Goal: Information Seeking & Learning: Learn about a topic

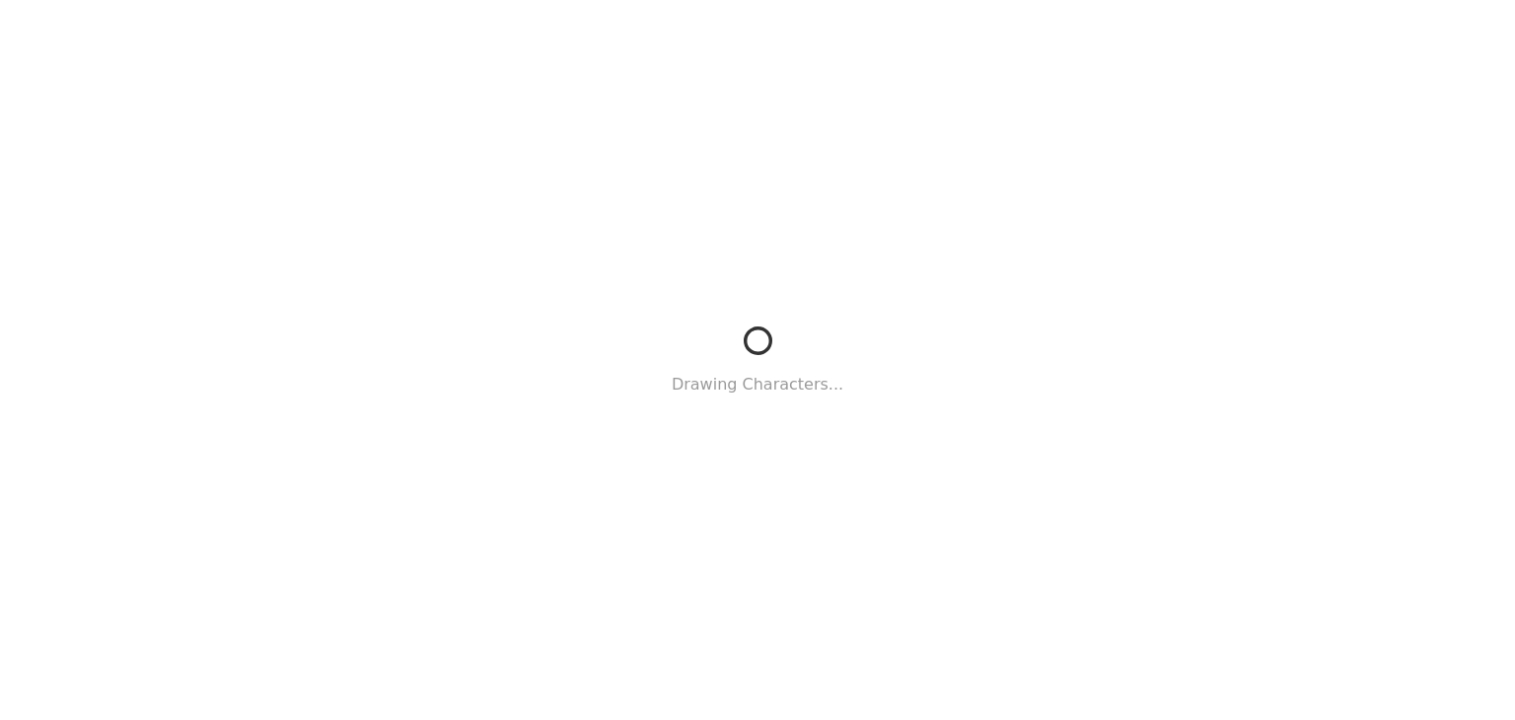
click at [1048, 514] on div "Drawing Characters..." at bounding box center [757, 360] width 1515 height 720
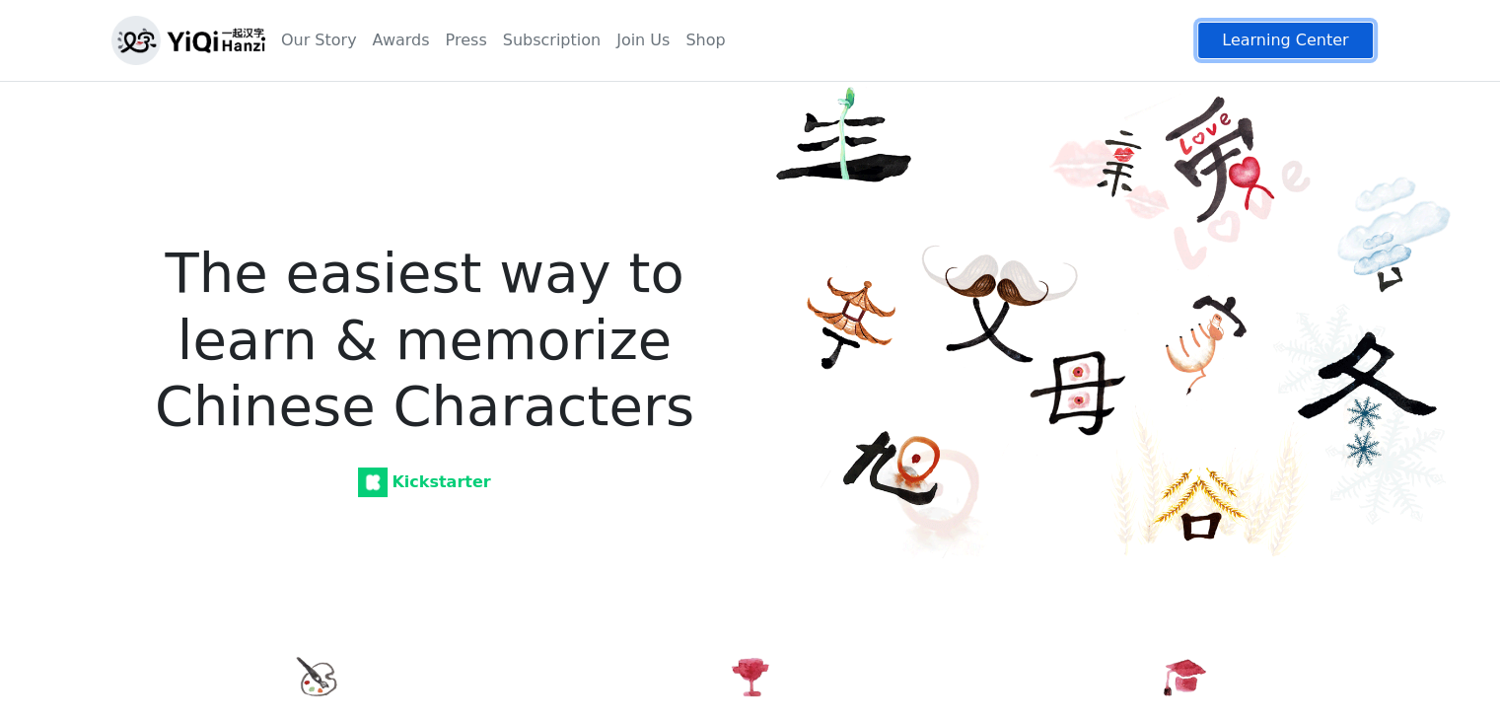
click at [1316, 51] on link "Learning Center" at bounding box center [1286, 40] width 176 height 37
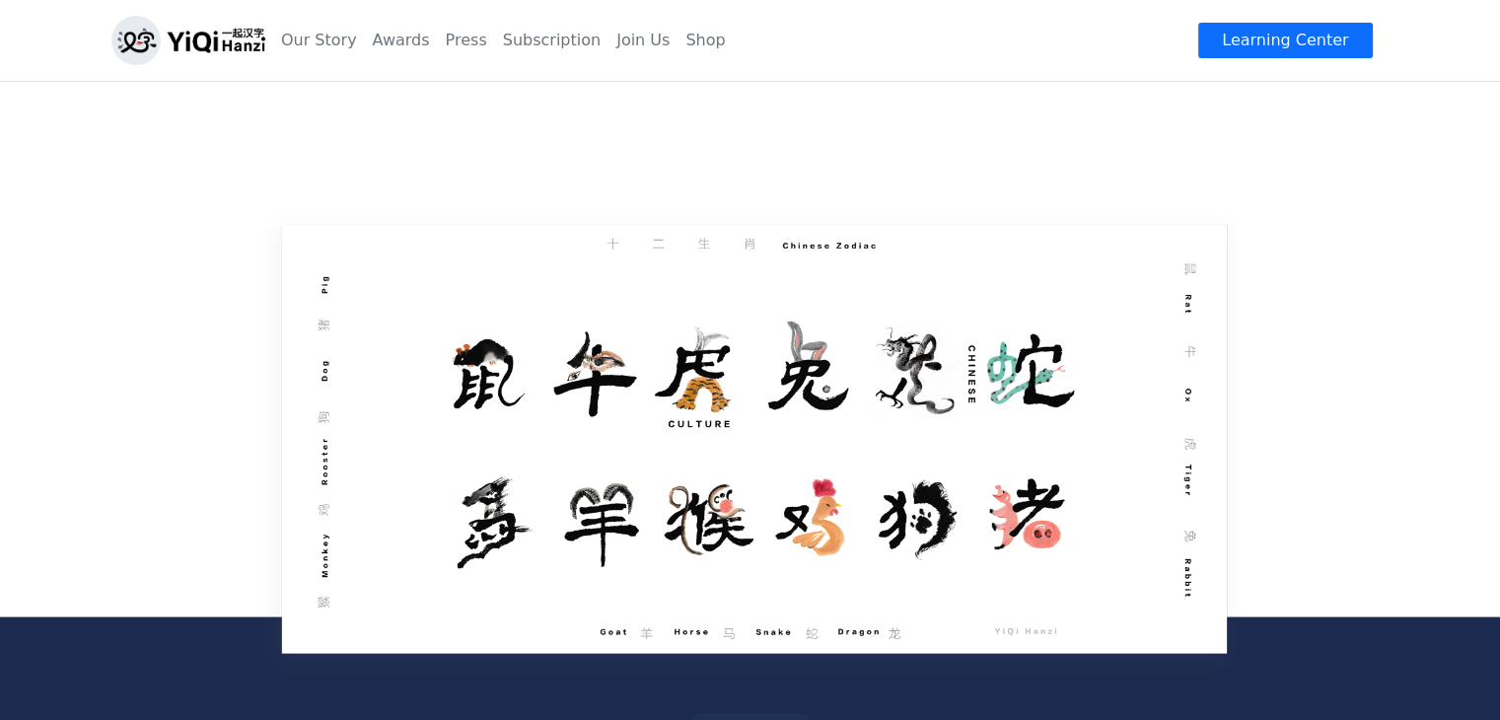
scroll to position [3649, 0]
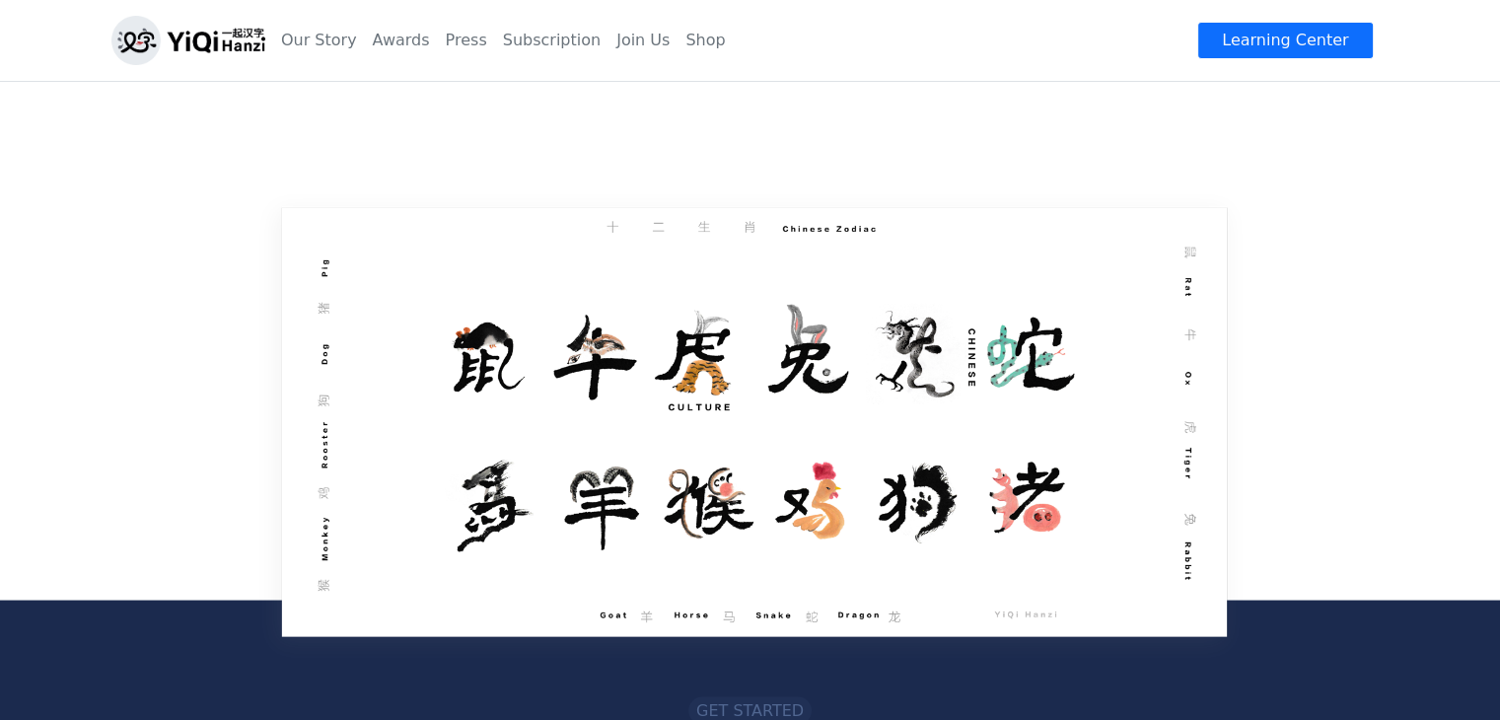
click at [489, 360] on img at bounding box center [750, 422] width 1023 height 494
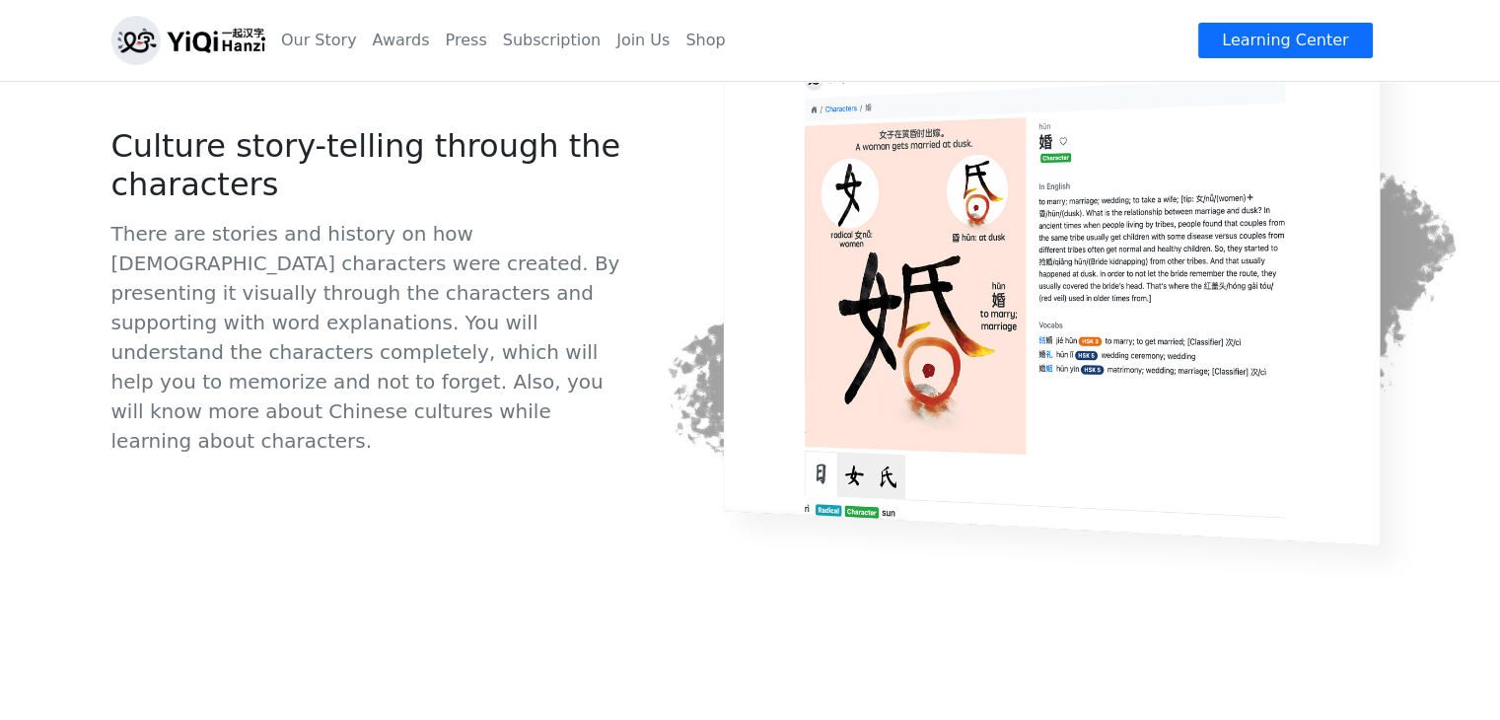
scroll to position [2109, 0]
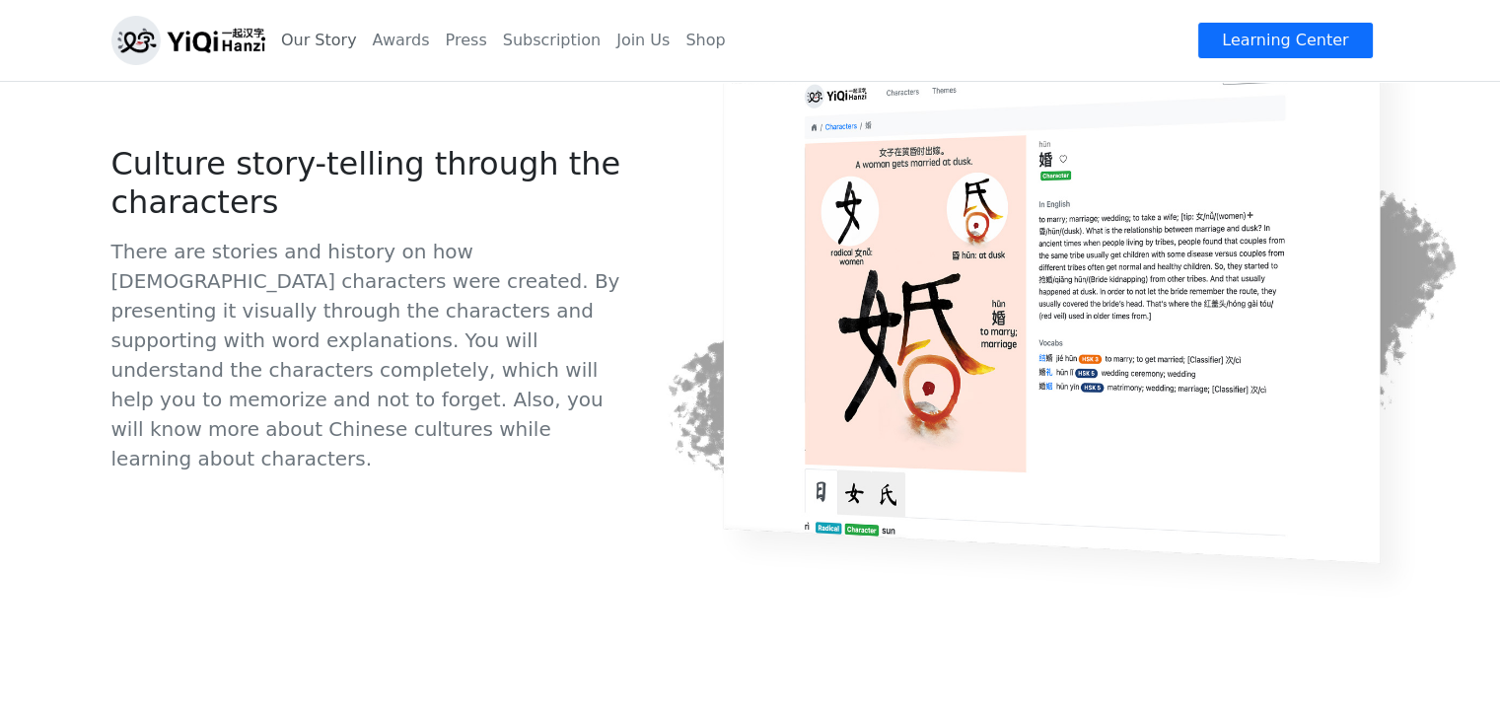
click at [296, 39] on link "Our Story" at bounding box center [319, 40] width 92 height 39
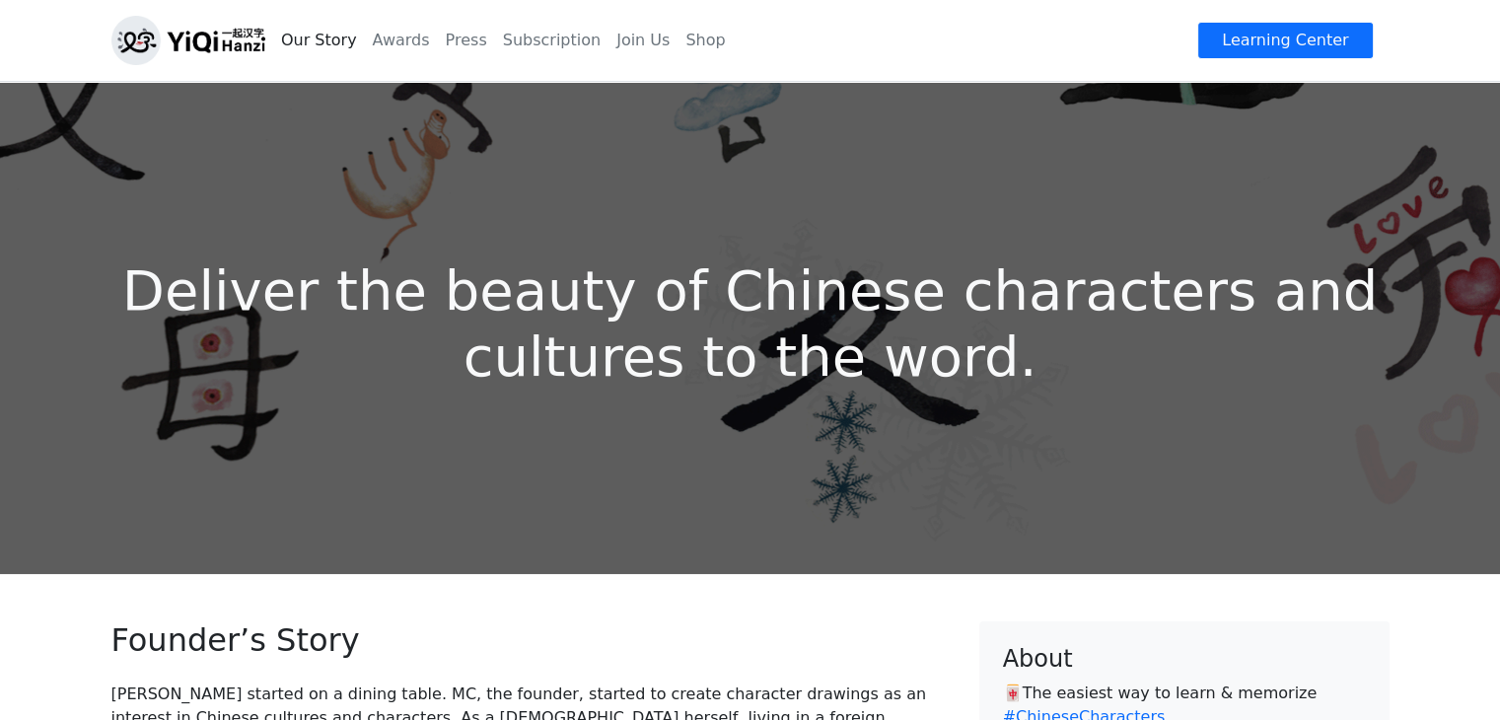
drag, startPoint x: 1497, startPoint y: 149, endPoint x: 1503, endPoint y: 292, distance: 143.2
click at [628, 53] on link "Join Us" at bounding box center [643, 40] width 69 height 39
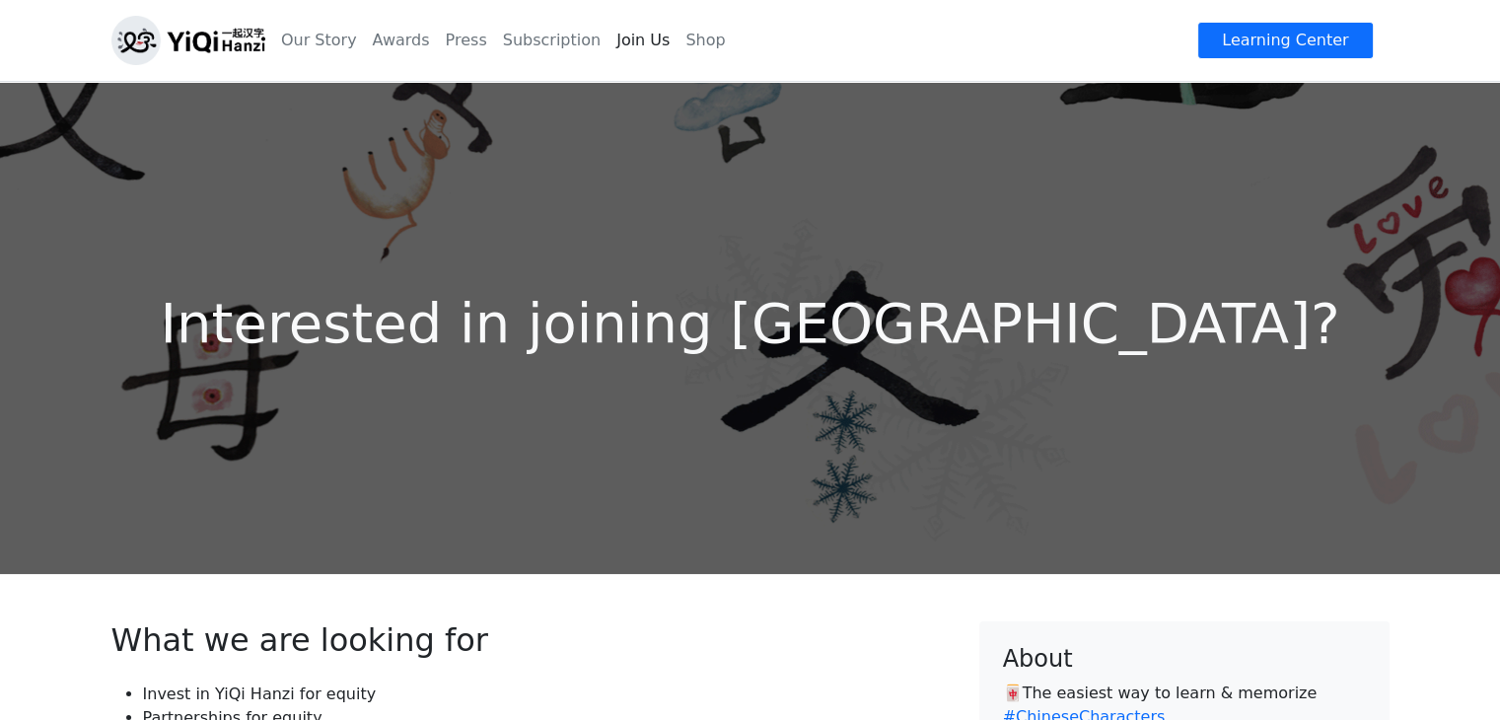
click at [1006, 435] on div "Interested in joining [GEOGRAPHIC_DATA]?" at bounding box center [751, 327] width 1302 height 493
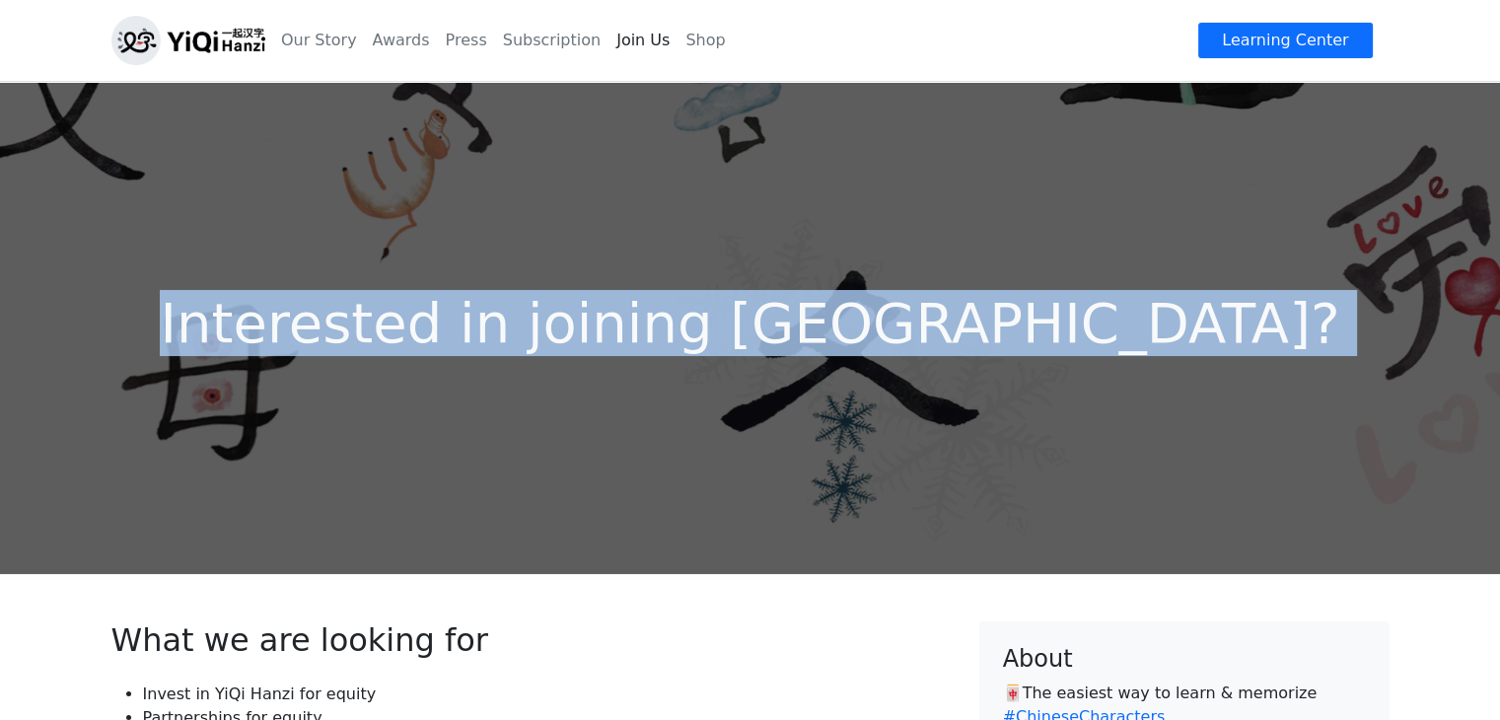
click at [1006, 435] on div "Interested in joining [GEOGRAPHIC_DATA]?" at bounding box center [751, 327] width 1302 height 493
click at [1290, 25] on link "Learning Center" at bounding box center [1286, 40] width 176 height 37
